Goal: Task Accomplishment & Management: Complete application form

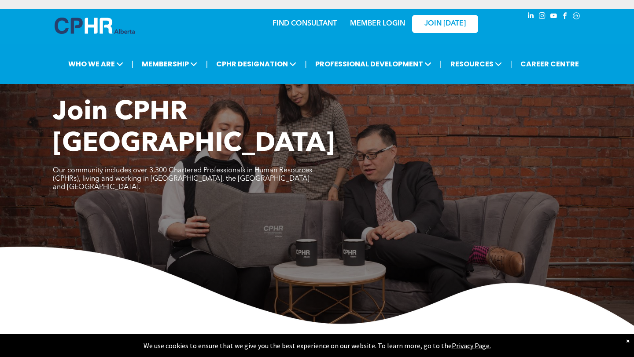
click at [347, 26] on link "MEMBER LOGIN" at bounding box center [377, 23] width 55 height 7
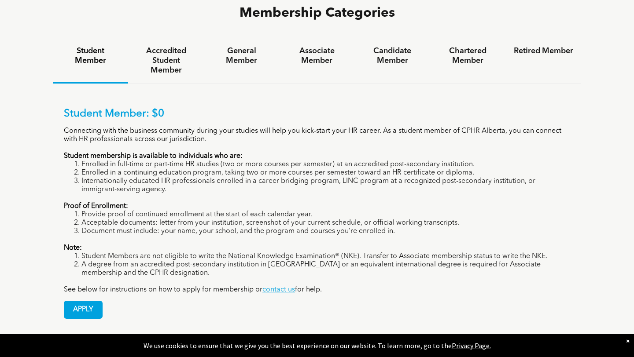
scroll to position [603, 0]
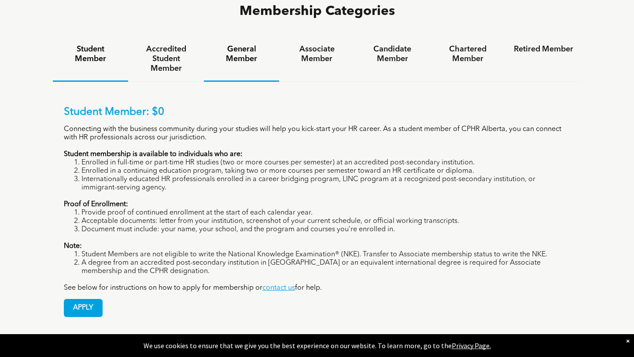
click at [243, 44] on h4 "General Member" at bounding box center [241, 53] width 59 height 19
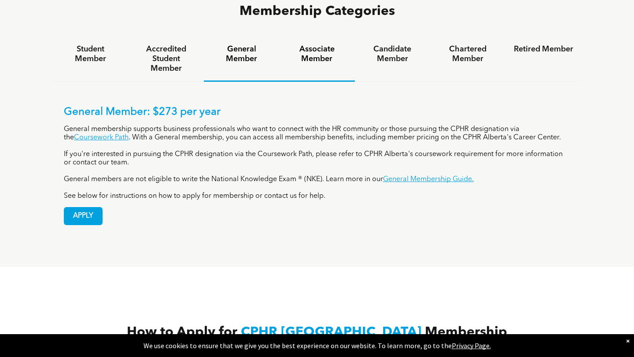
click at [309, 44] on h4 "Associate Member" at bounding box center [316, 53] width 59 height 19
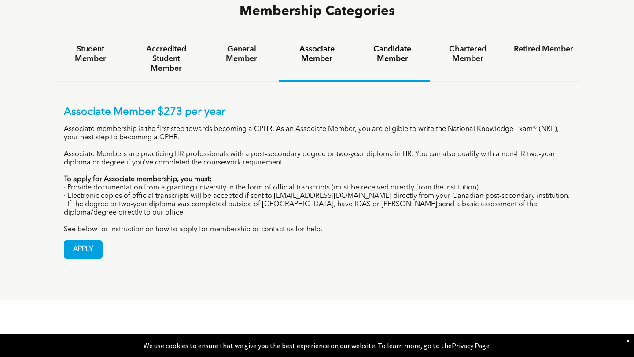
click at [347, 44] on h4 "Candidate Member" at bounding box center [392, 53] width 59 height 19
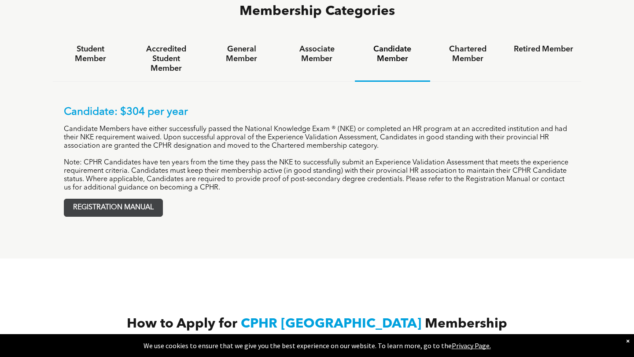
click at [140, 199] on span "REGISTRATION MANUAL" at bounding box center [113, 207] width 98 height 17
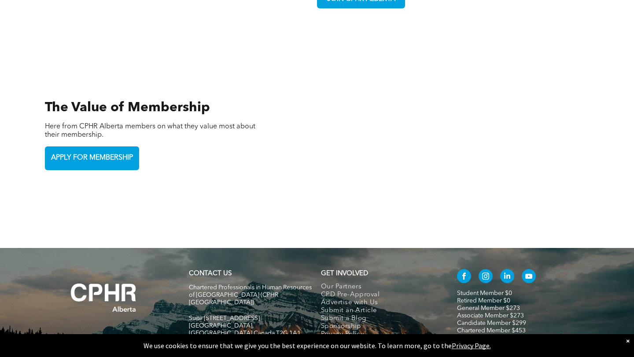
scroll to position [1844, 0]
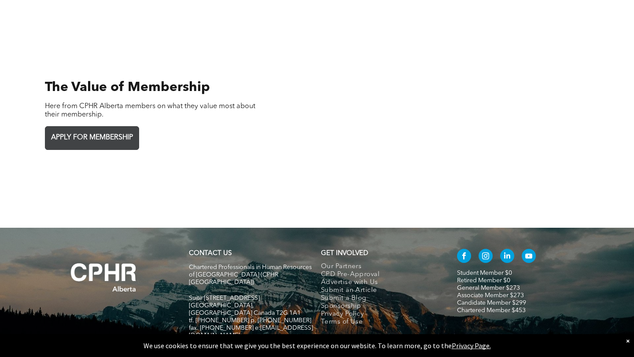
click at [92, 129] on span "APPLY FOR MEMBERSHIP" at bounding box center [92, 137] width 88 height 17
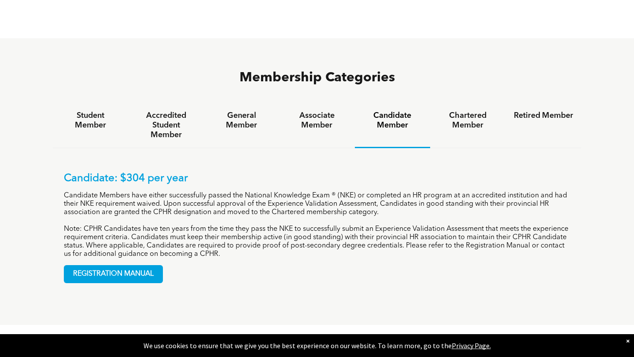
scroll to position [536, 0]
click at [257, 111] on h4 "General Member" at bounding box center [241, 120] width 59 height 19
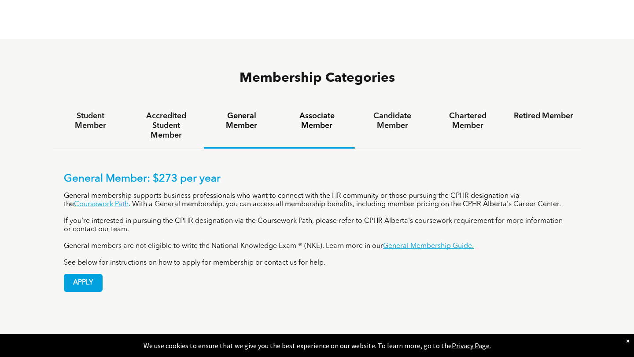
click at [320, 111] on h4 "Associate Member" at bounding box center [316, 120] width 59 height 19
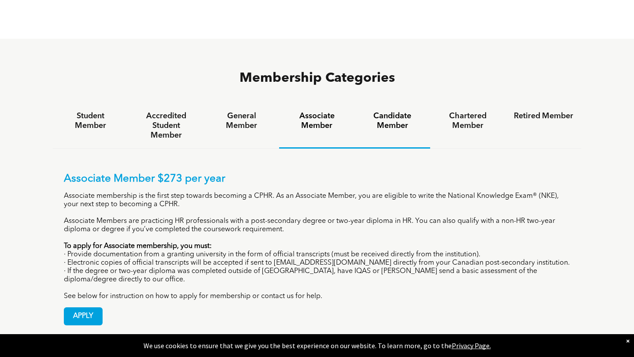
click at [347, 111] on h4 "Candidate Member" at bounding box center [392, 120] width 59 height 19
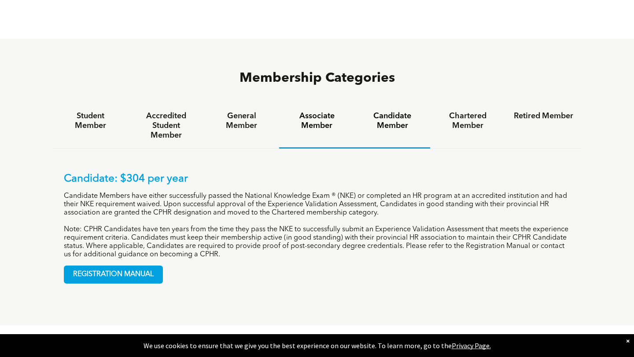
click at [322, 111] on h4 "Associate Member" at bounding box center [316, 120] width 59 height 19
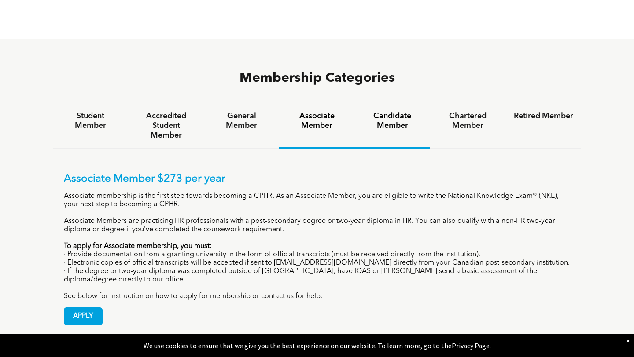
click at [347, 111] on h4 "Candidate Member" at bounding box center [392, 120] width 59 height 19
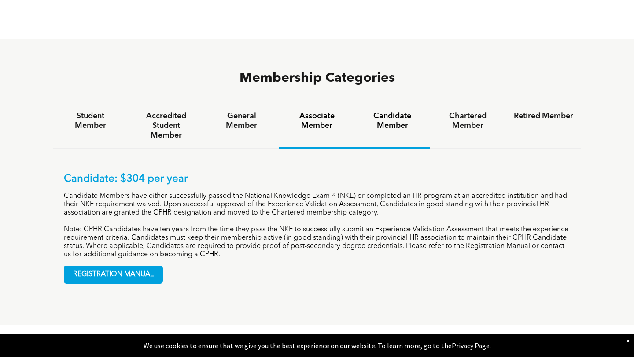
click at [315, 111] on h4 "Associate Member" at bounding box center [316, 120] width 59 height 19
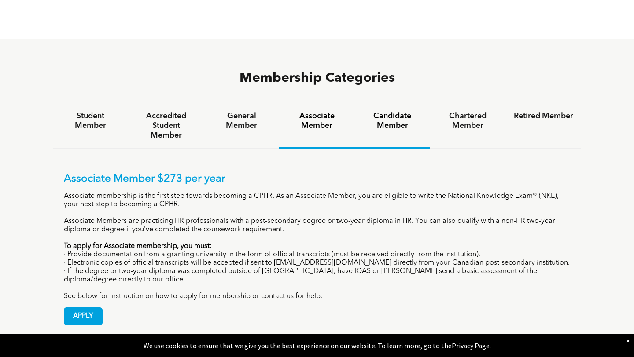
click at [347, 111] on h4 "Candidate Member" at bounding box center [392, 120] width 59 height 19
